Goal: Transaction & Acquisition: Book appointment/travel/reservation

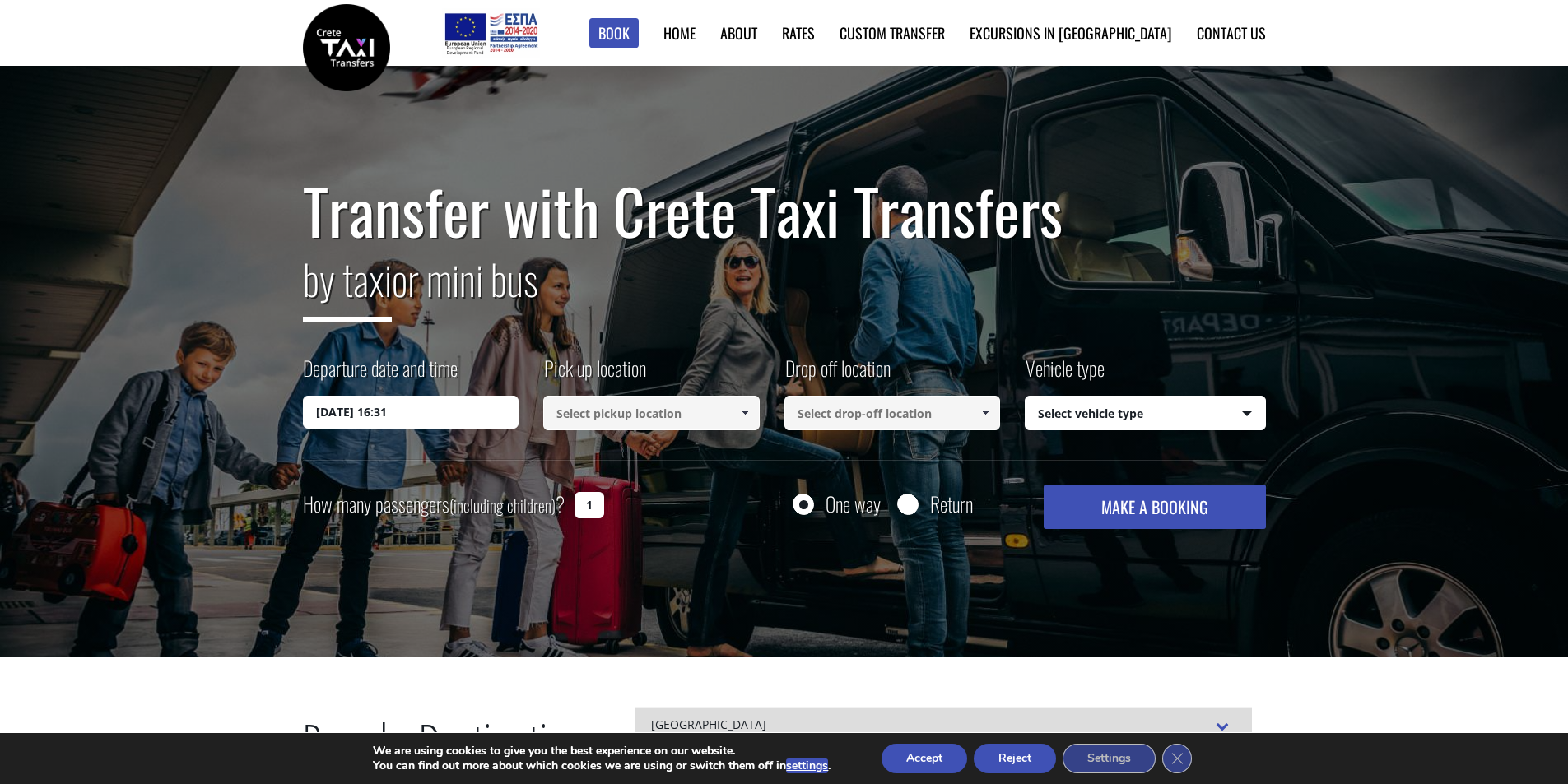
click at [623, 407] on input at bounding box center [651, 413] width 217 height 35
click at [741, 418] on span at bounding box center [745, 413] width 13 height 13
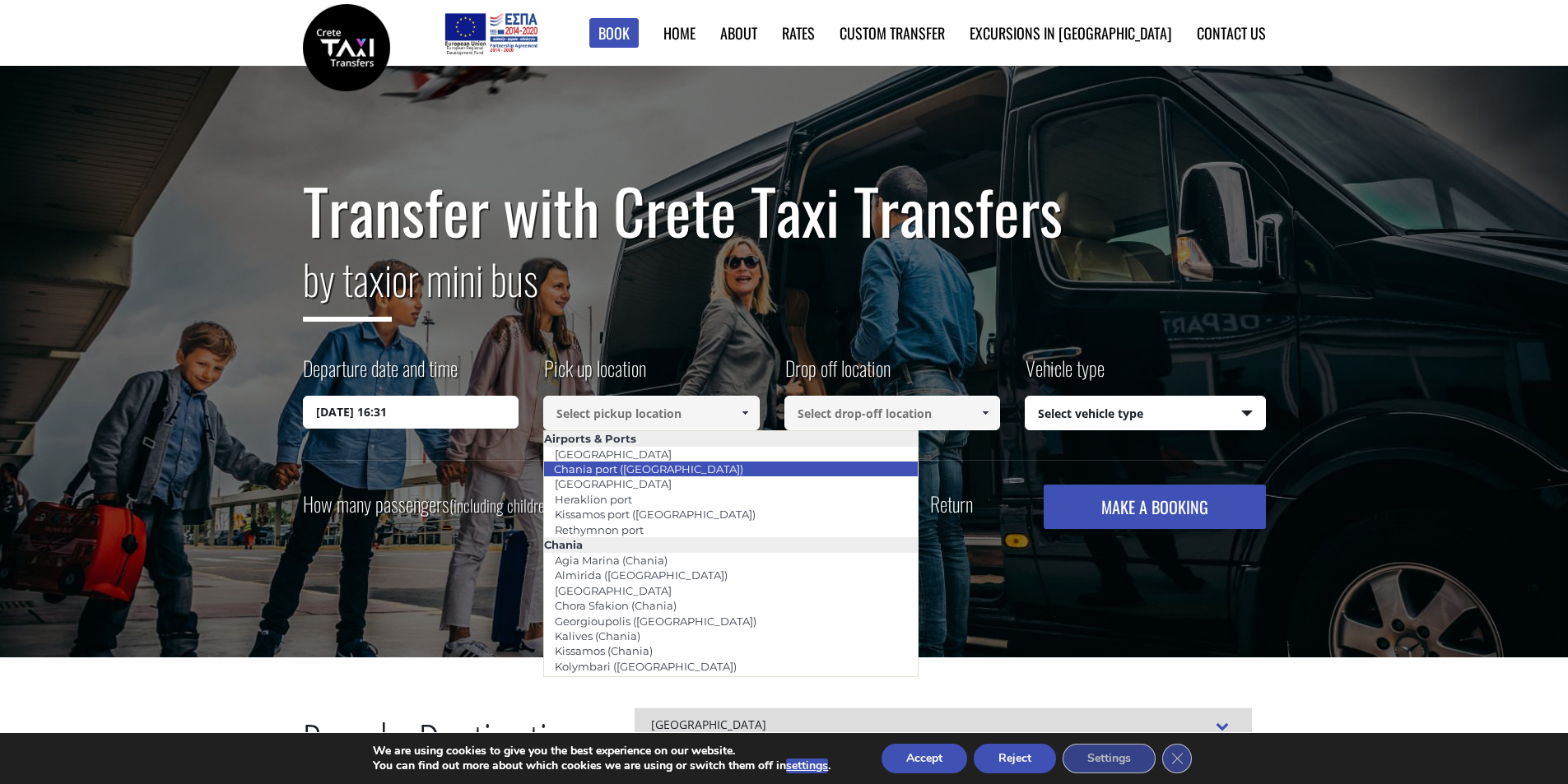
click at [753, 468] on li "Chania port ([GEOGRAPHIC_DATA])" at bounding box center [731, 469] width 373 height 15
type input "Chania port ([GEOGRAPHIC_DATA])"
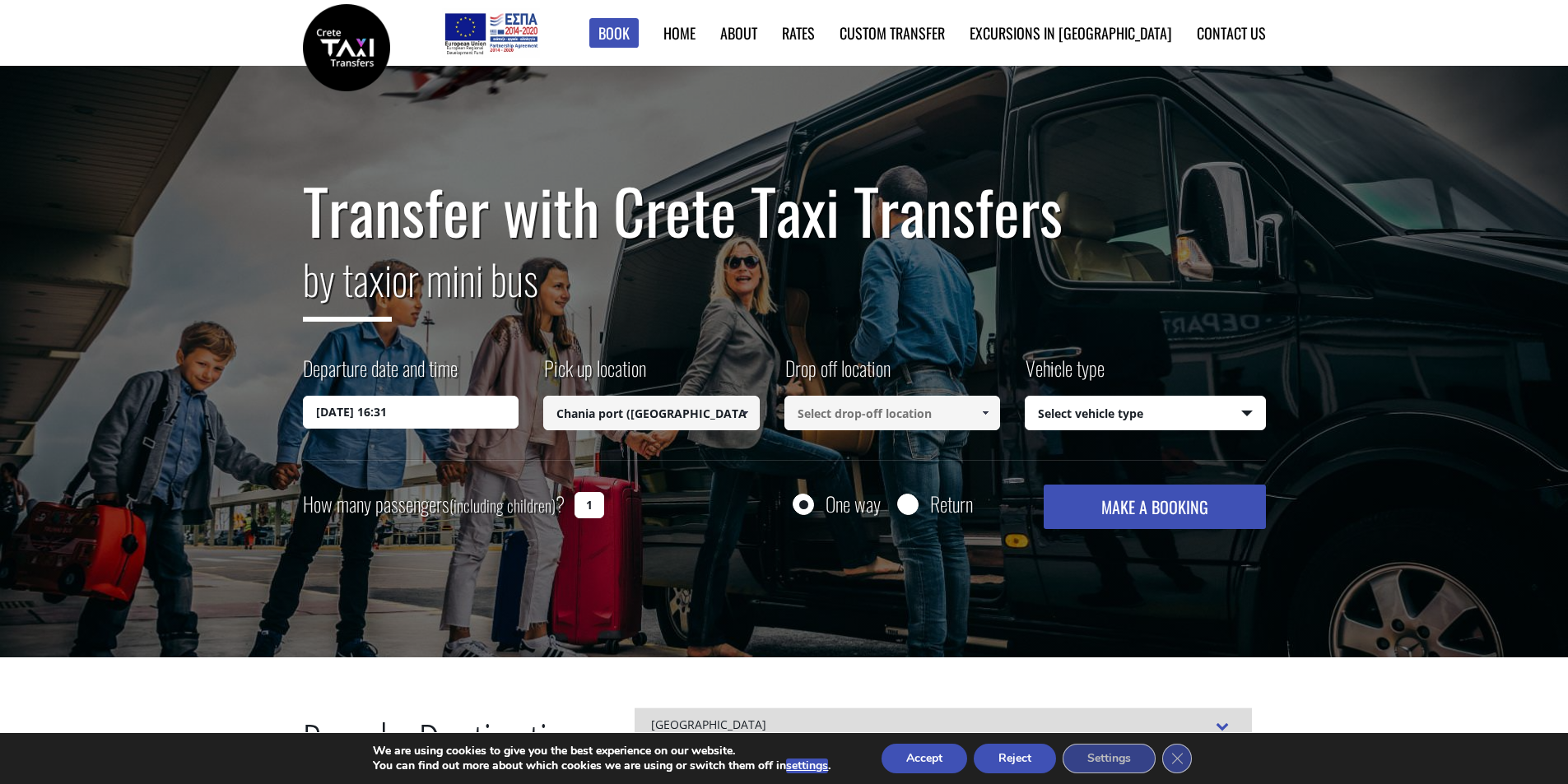
click at [905, 422] on input at bounding box center [892, 413] width 217 height 35
click at [984, 415] on span at bounding box center [985, 413] width 13 height 13
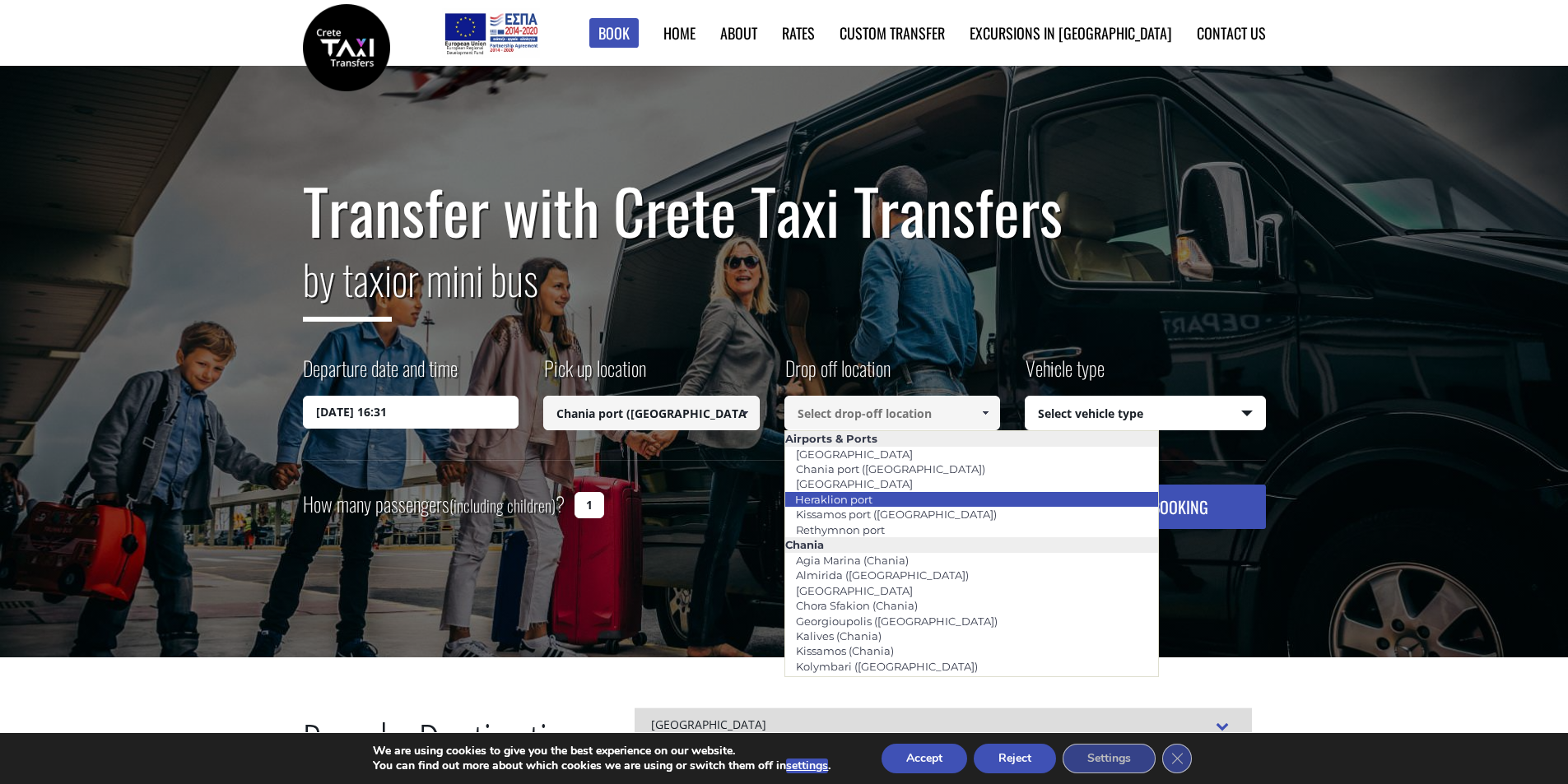
click at [987, 496] on li "Heraklion port" at bounding box center [972, 499] width 373 height 15
type input "Heraklion port"
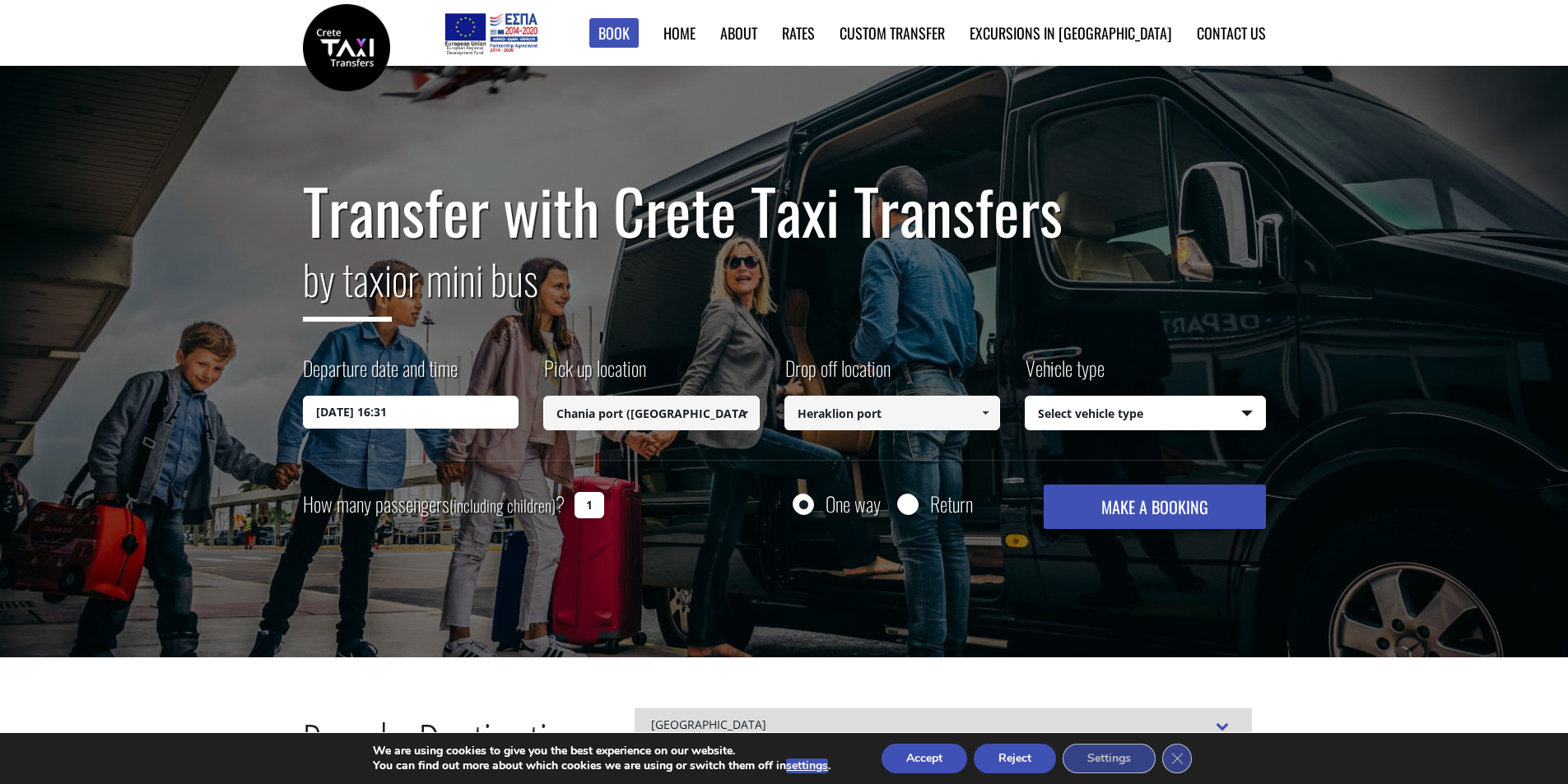
click at [1090, 405] on select "Select vehicle type Taxi (4 passengers) Mercedes E Class Mini Van (7 passengers…" at bounding box center [1145, 414] width 239 height 35
select select "540"
click at [1026, 397] on select "Select vehicle type Taxi (4 passengers) Mercedes E Class Mini Van (7 passengers…" at bounding box center [1145, 414] width 239 height 35
click at [1154, 518] on button "MAKE A BOOKING" at bounding box center [1154, 506] width 221 height 44
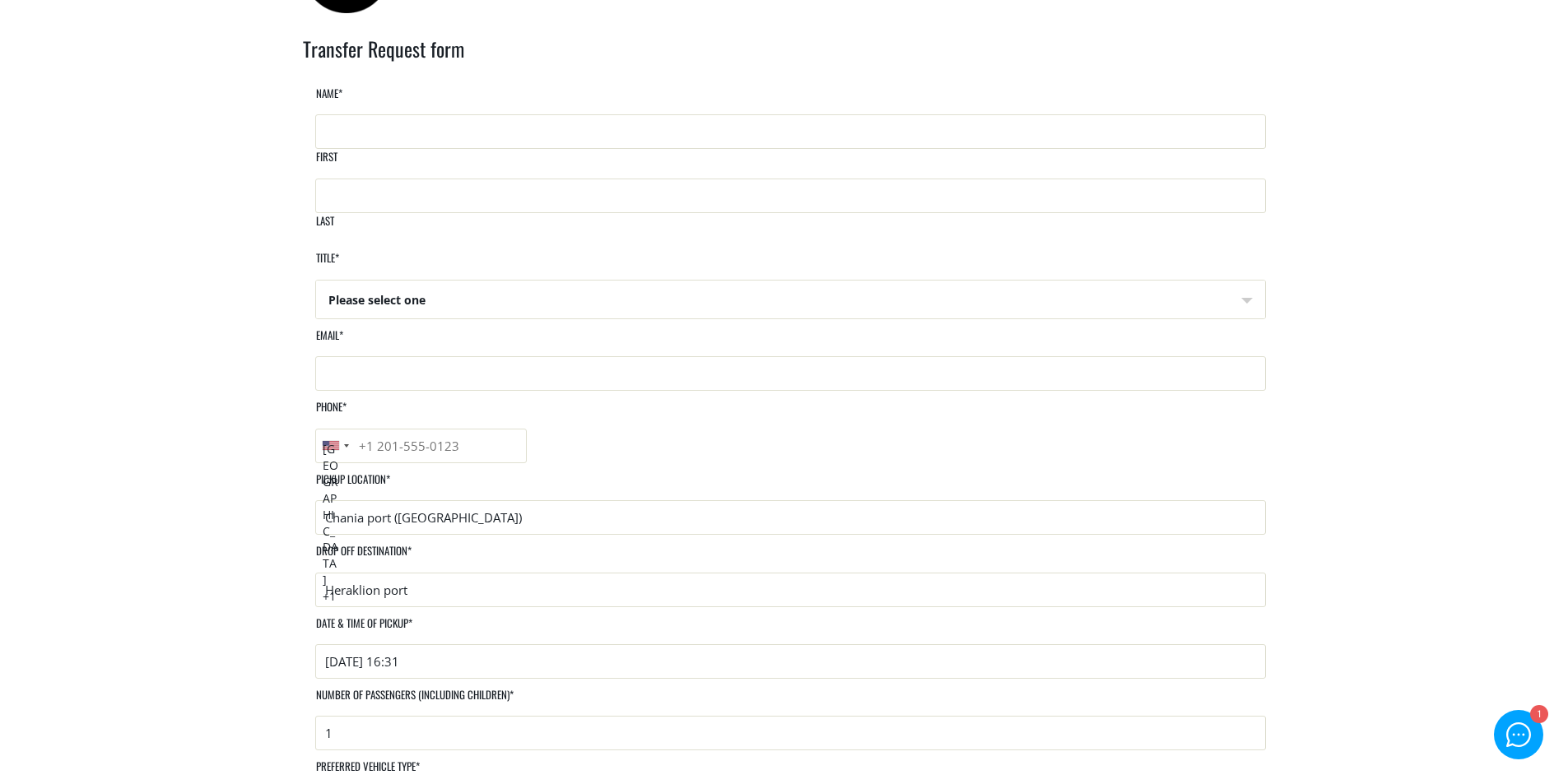
scroll to position [83, 0]
